Goal: Transaction & Acquisition: Purchase product/service

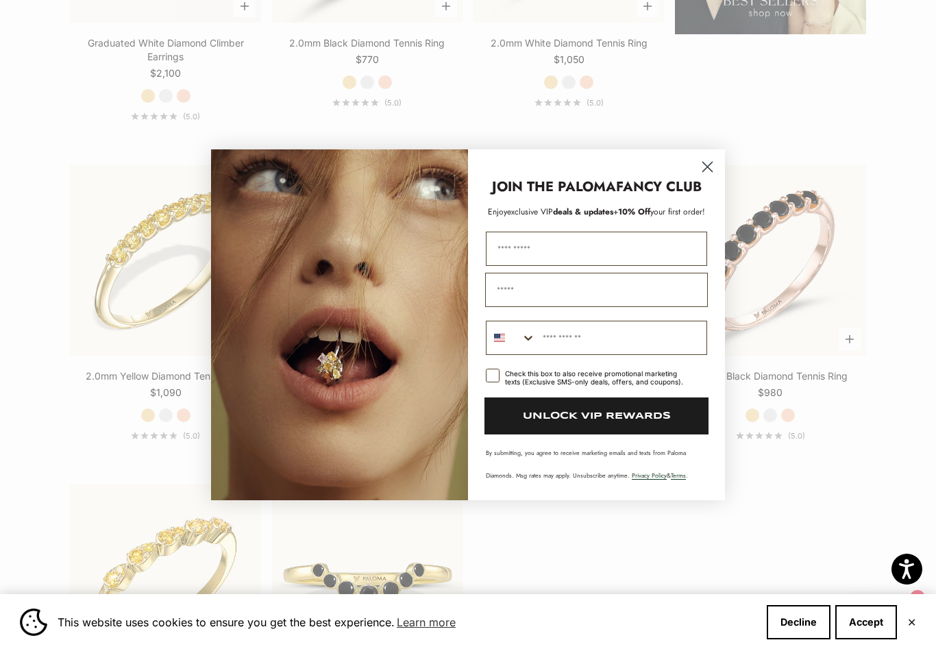
scroll to position [1963, 0]
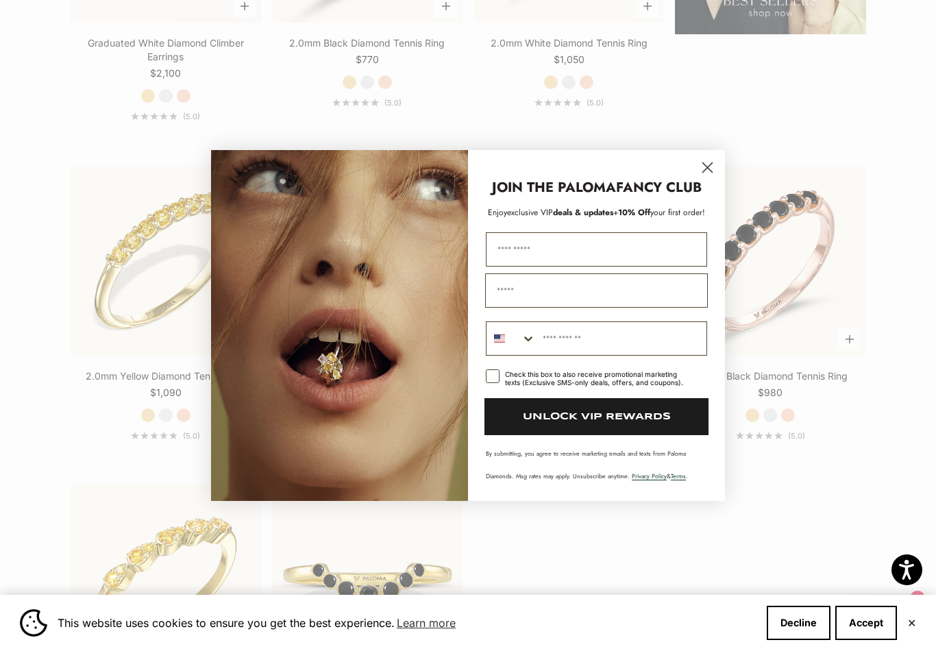
click at [708, 179] on circle "Close dialog" at bounding box center [707, 167] width 23 height 23
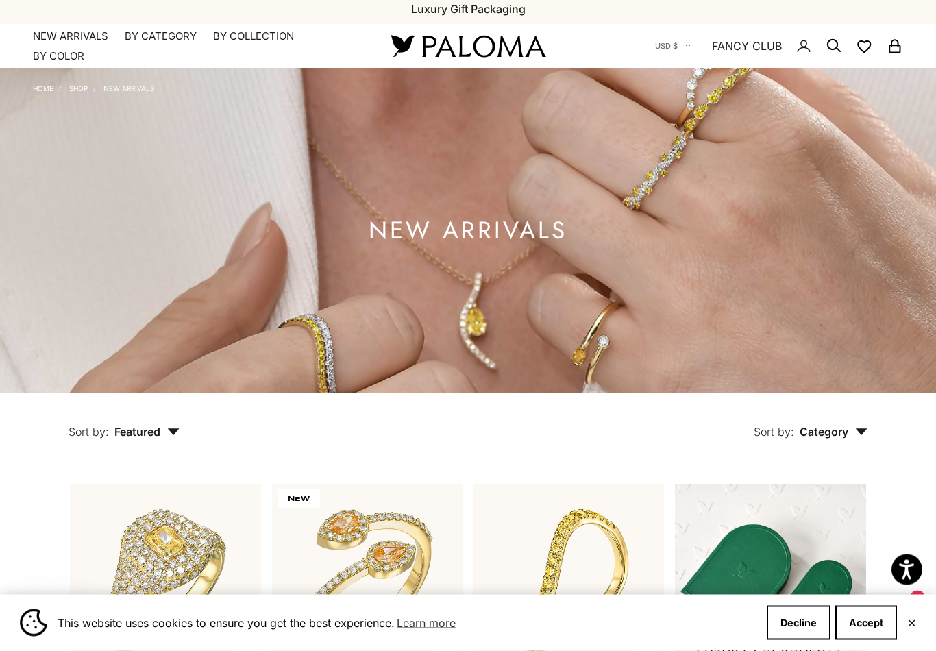
scroll to position [0, 0]
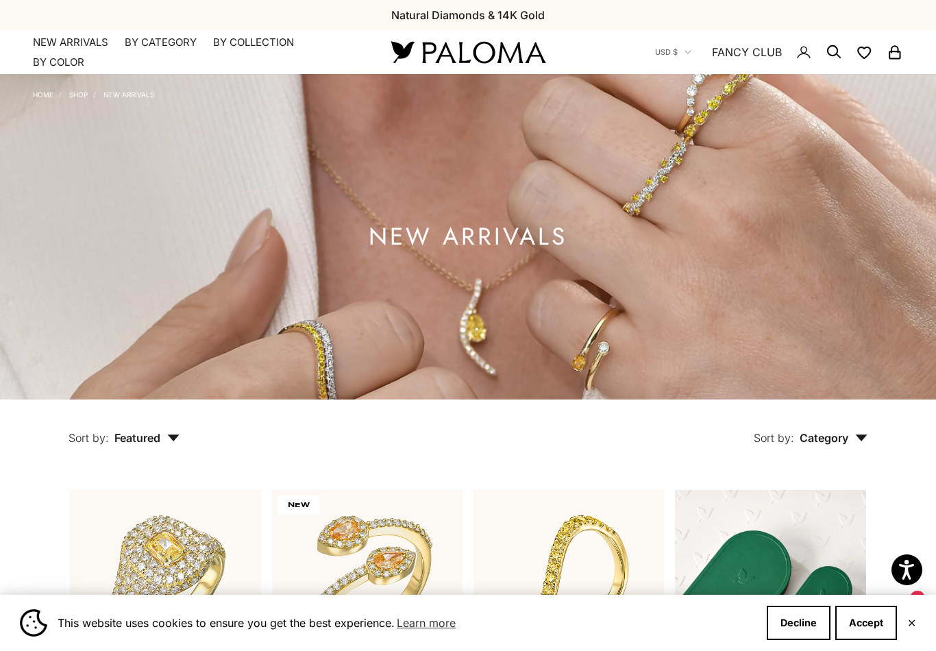
click at [156, 42] on summary "By Category" at bounding box center [161, 43] width 72 height 14
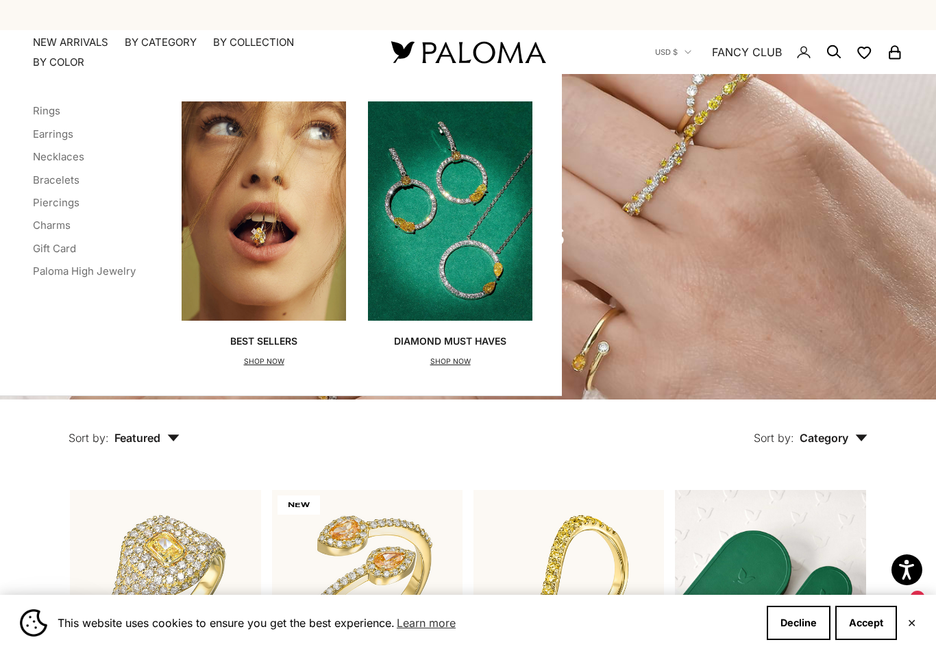
click at [69, 130] on link "Earrings" at bounding box center [53, 133] width 40 height 13
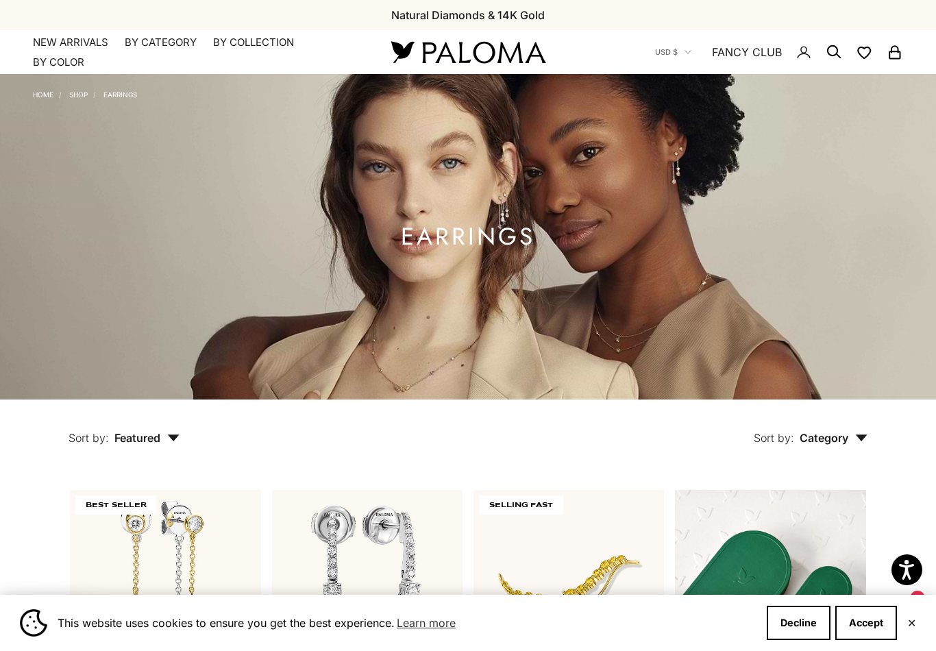
click at [48, 65] on summary "By Color" at bounding box center [58, 62] width 51 height 14
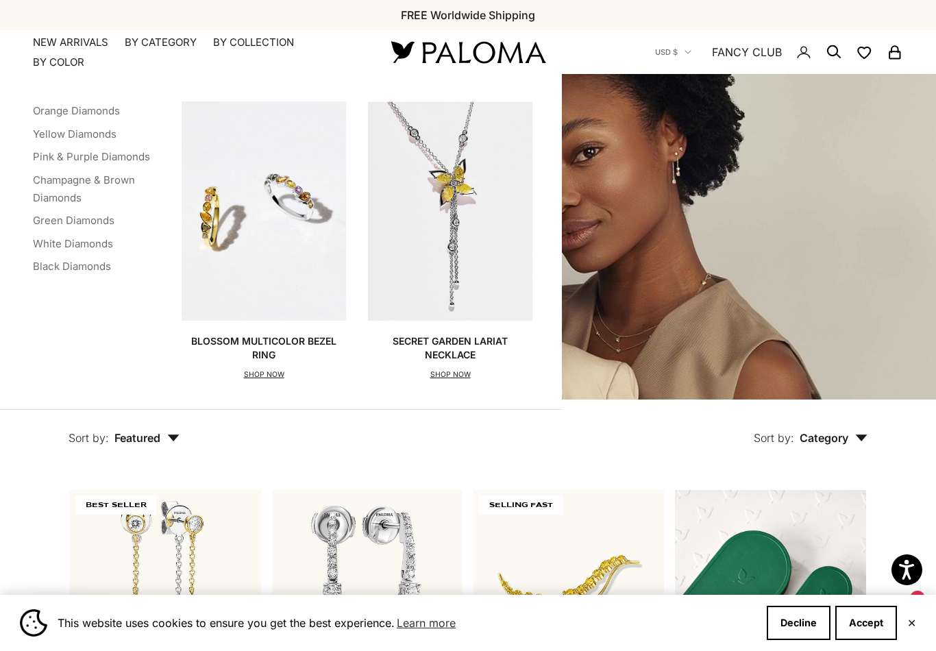
click at [81, 134] on link "Yellow Diamonds" at bounding box center [75, 133] width 84 height 13
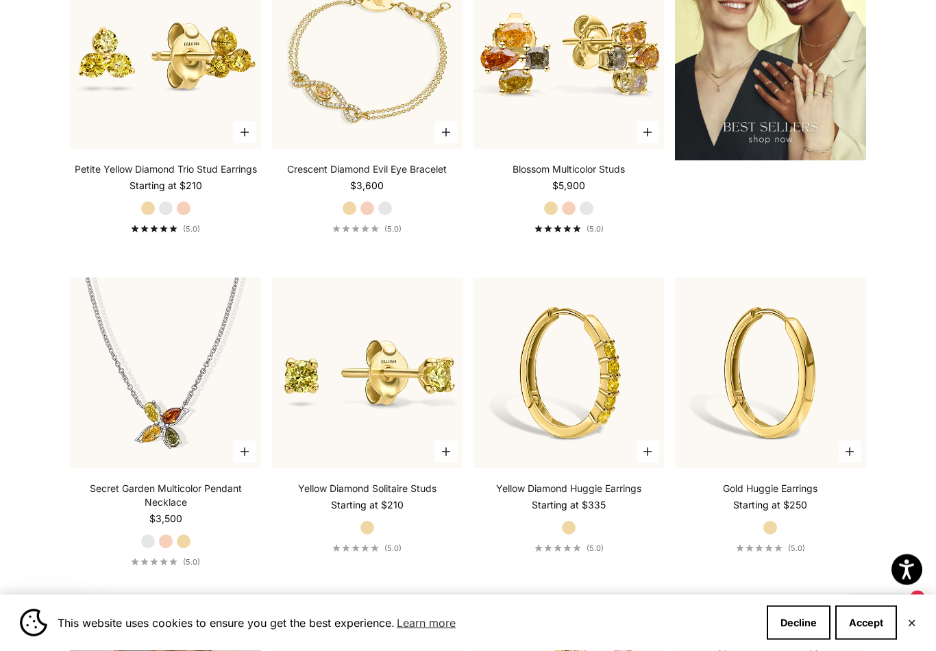
scroll to position [1824, 0]
click at [169, 216] on label "White Gold" at bounding box center [165, 208] width 15 height 15
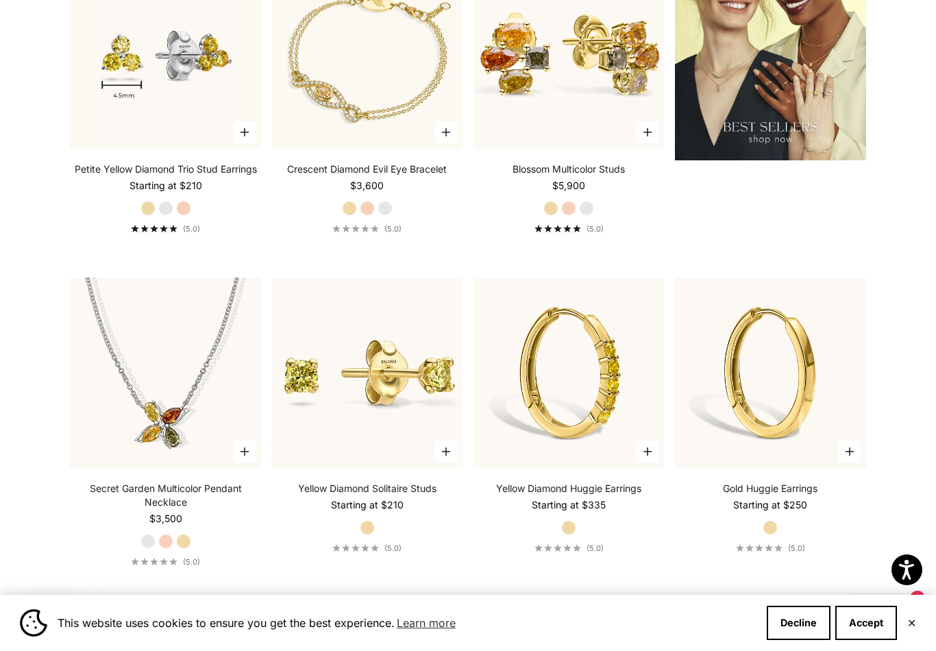
click at [184, 216] on label "Rose Gold" at bounding box center [183, 208] width 15 height 15
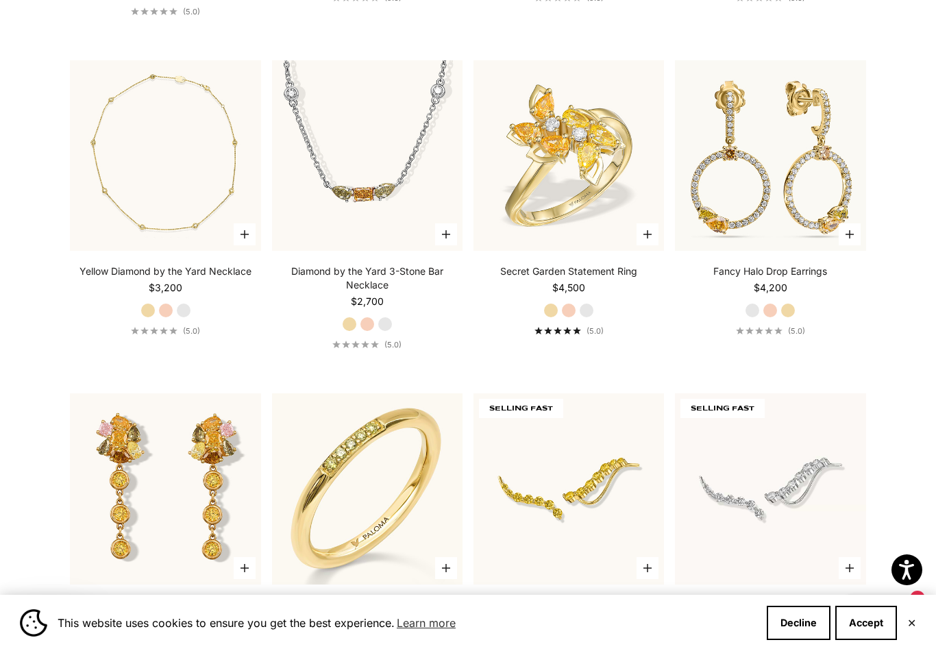
scroll to position [3677, 0]
